Goal: Information Seeking & Learning: Learn about a topic

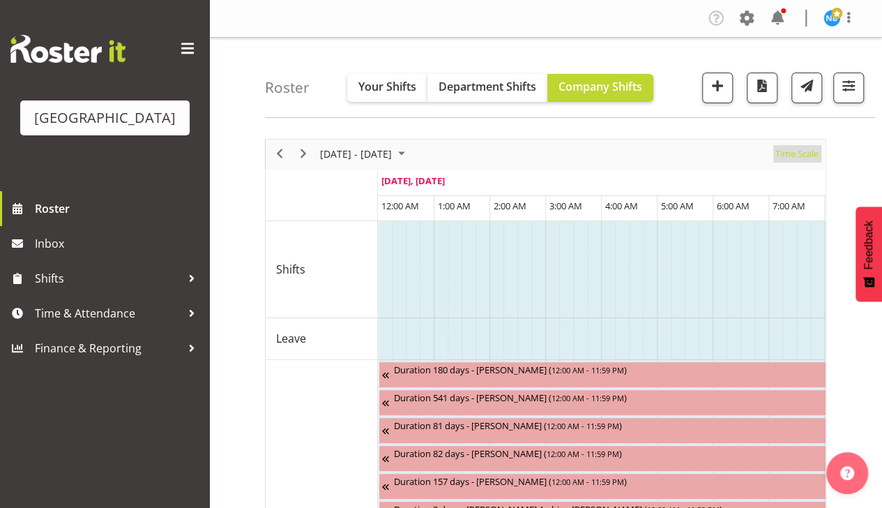
click at [797, 154] on span "Time Scale" at bounding box center [797, 153] width 46 height 17
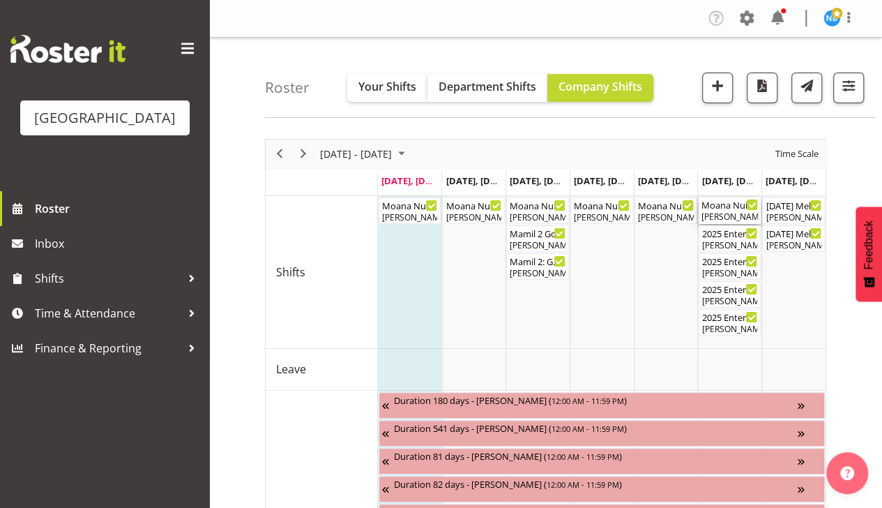
click at [722, 205] on div "Moana Nui a Kiwa Wānanga Cargo Shed ( 08:15 AM - 05:15 PM )" at bounding box center [730, 204] width 57 height 14
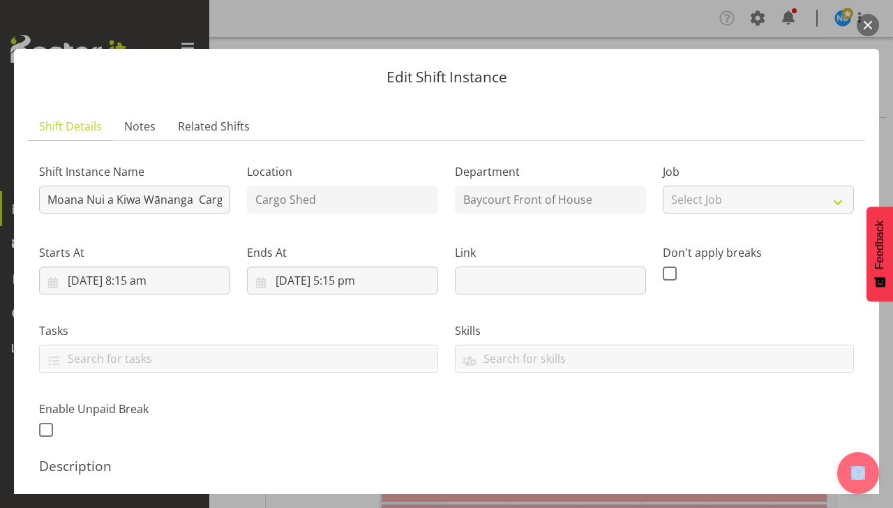
click at [865, 24] on button "button" at bounding box center [868, 25] width 22 height 22
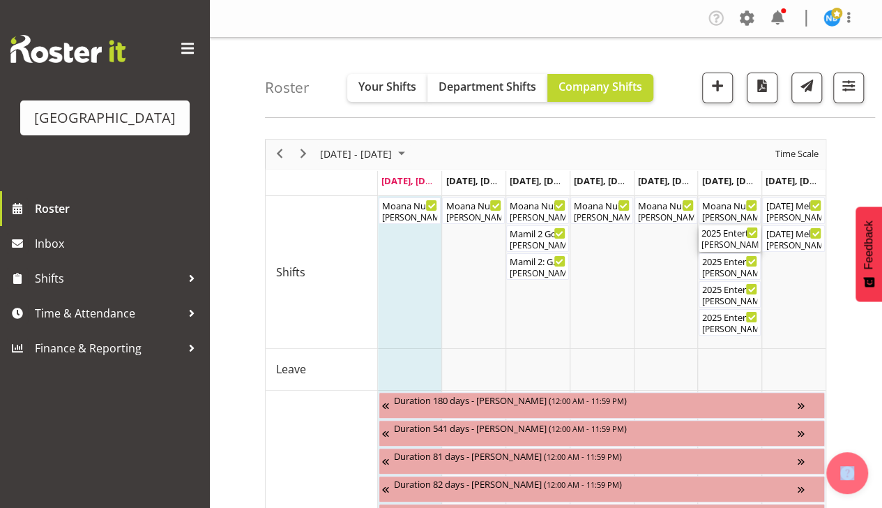
click at [732, 237] on div "2025 Entertainer of the Year FOHM shift - MATINEE ( 11:15 AM - 04:45 PM )" at bounding box center [730, 232] width 57 height 14
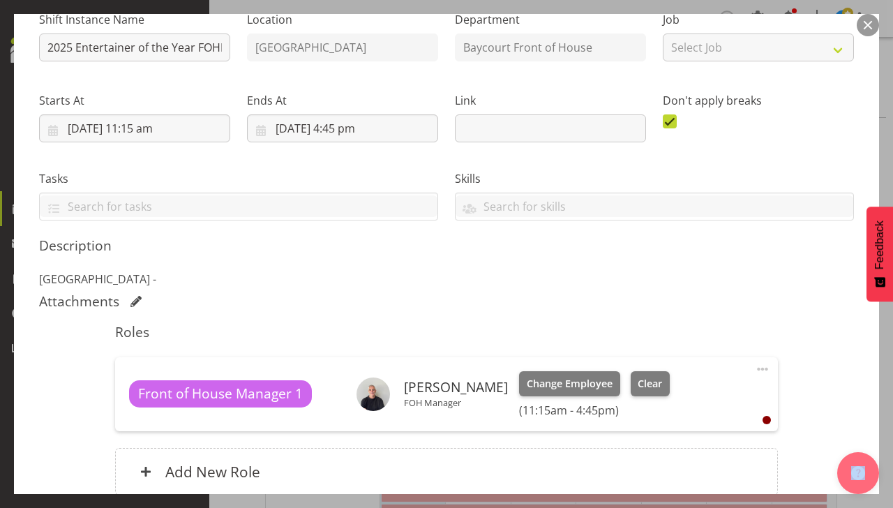
scroll to position [66, 0]
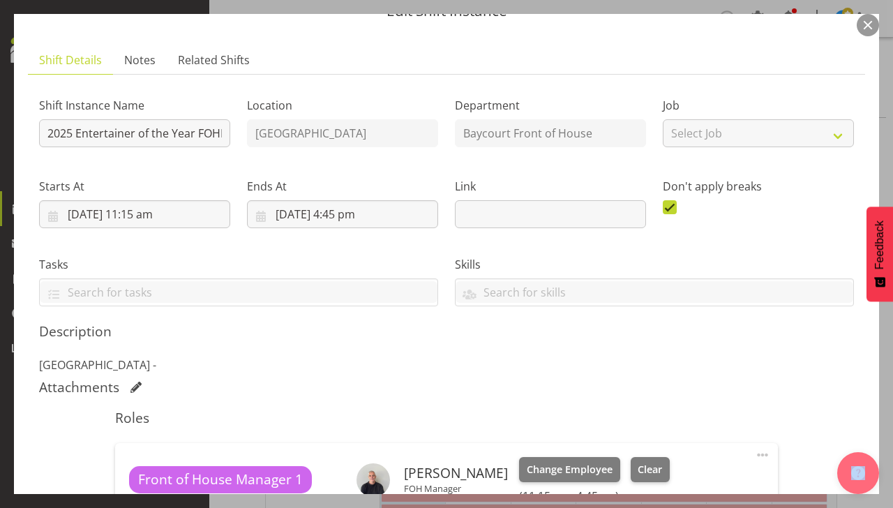
click at [873, 24] on button "button" at bounding box center [868, 25] width 22 height 22
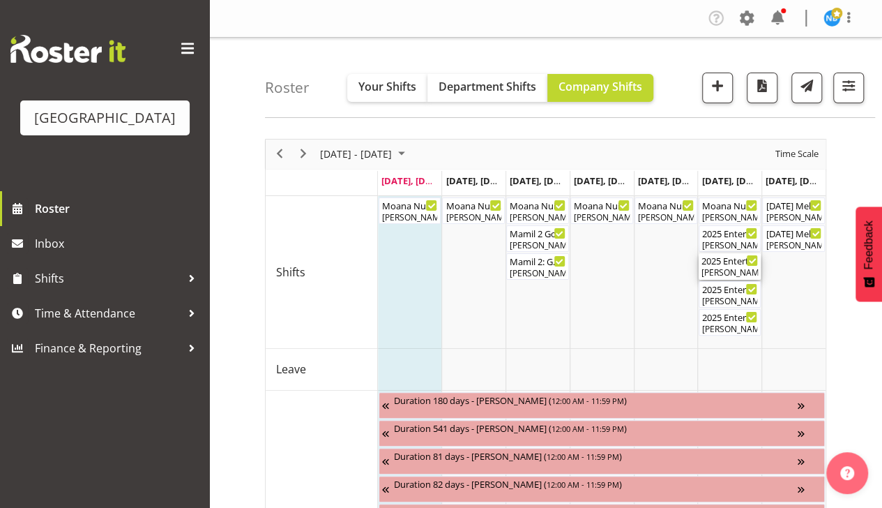
click at [721, 268] on div "[PERSON_NAME], [PERSON_NAME], [PERSON_NAME], [PERSON_NAME], [PERSON_NAME], [PER…" at bounding box center [730, 272] width 57 height 13
click at [0, 0] on div at bounding box center [0, 0] width 0 height 0
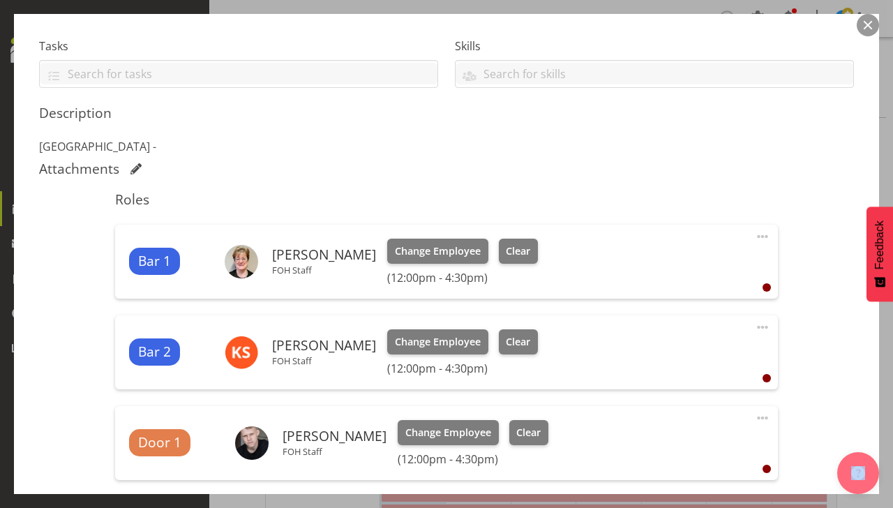
scroll to position [279, 0]
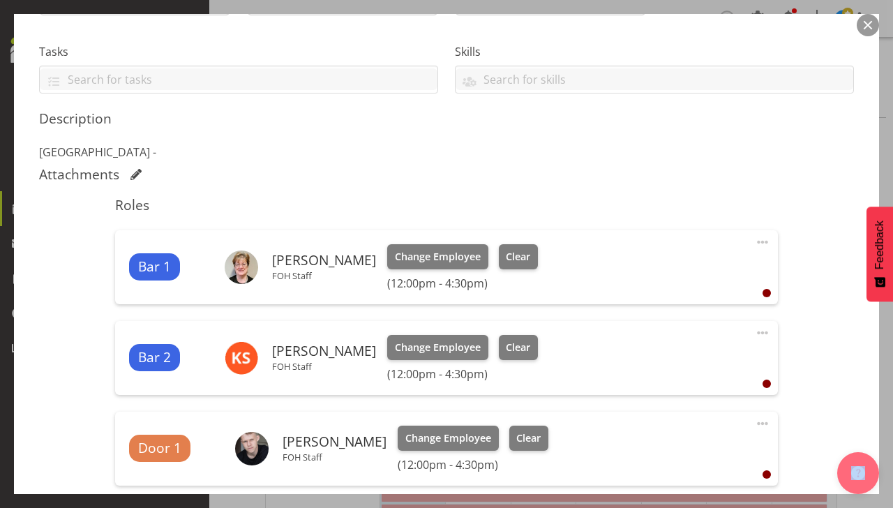
click at [866, 27] on button "button" at bounding box center [868, 25] width 22 height 22
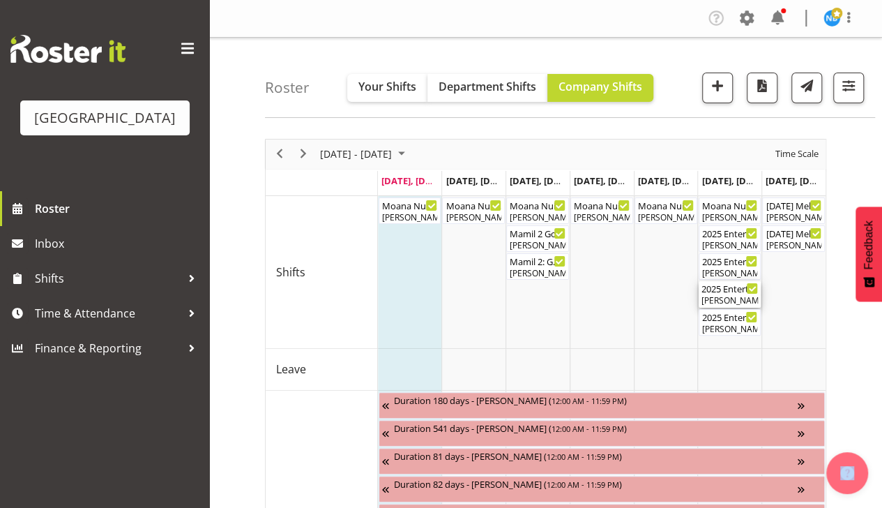
click at [715, 293] on div "2025 Entertainer of the Year FOHM shift - EVENING ( 05:00 PM - 11:45 PM ) [PERS…" at bounding box center [730, 294] width 57 height 27
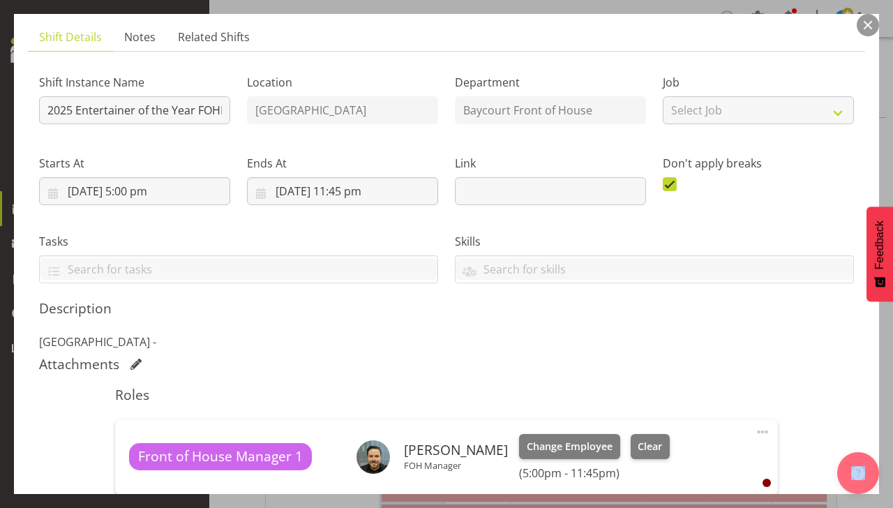
scroll to position [140, 0]
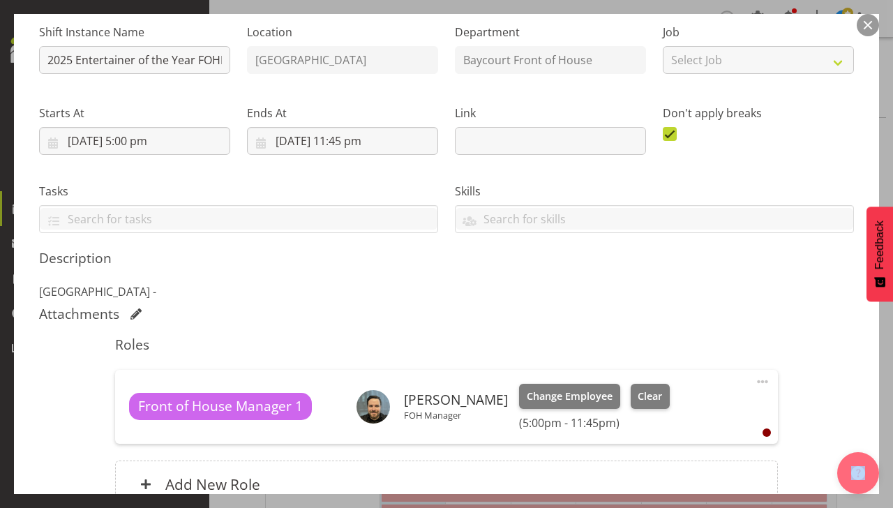
click at [866, 20] on button "button" at bounding box center [868, 25] width 22 height 22
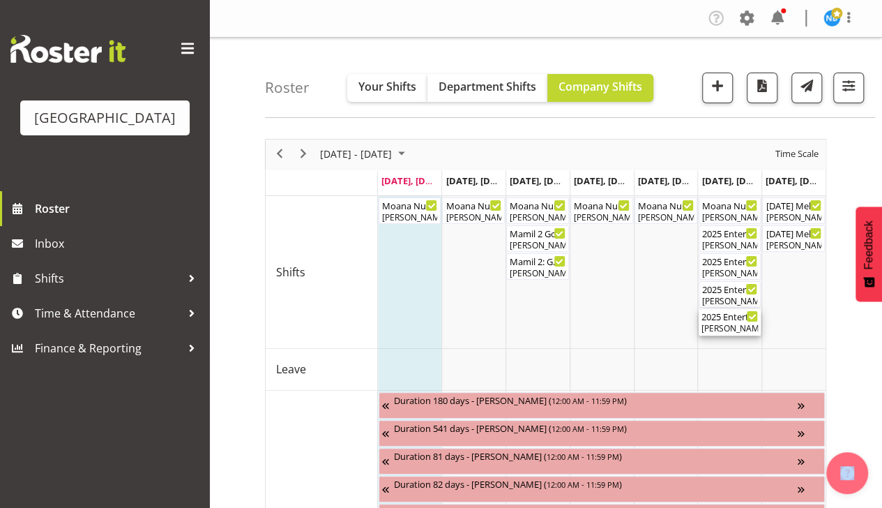
click at [724, 322] on div "[PERSON_NAME], [PERSON_NAME], [PERSON_NAME], [PERSON_NAME], [PERSON_NAME]" at bounding box center [730, 328] width 57 height 13
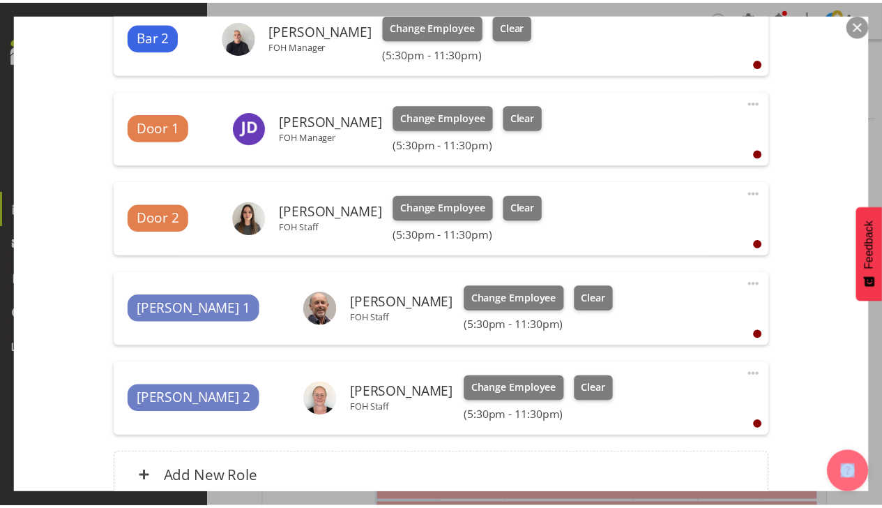
scroll to position [520, 0]
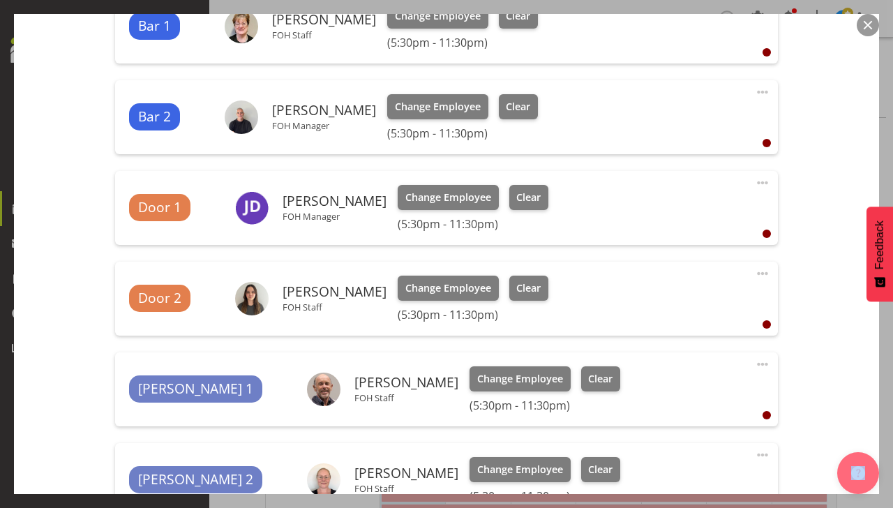
click at [865, 26] on button "button" at bounding box center [868, 25] width 22 height 22
